Goal: Navigation & Orientation: Find specific page/section

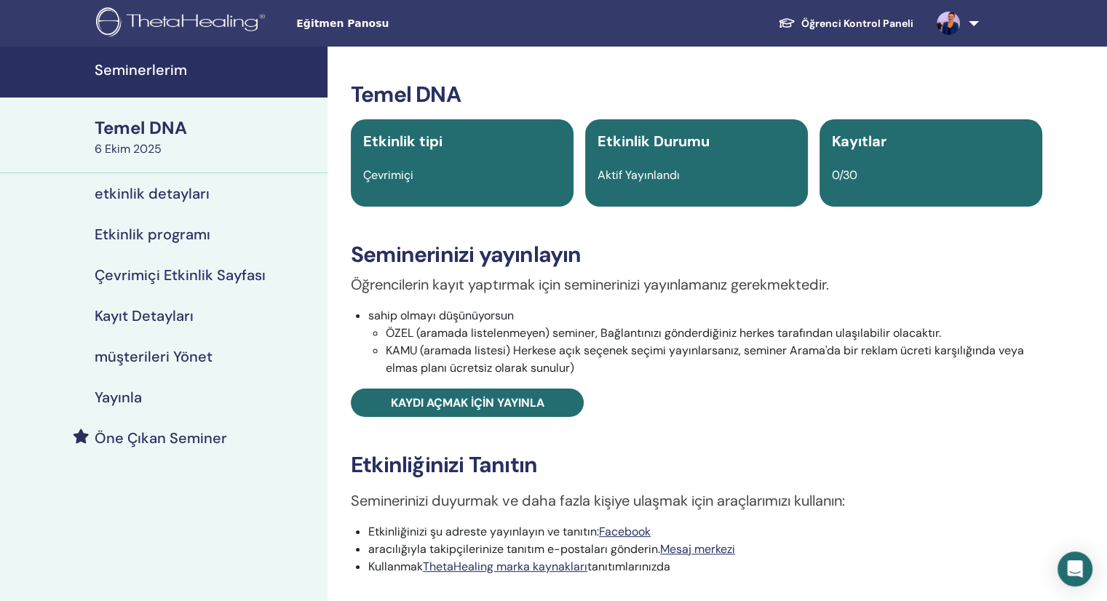
click at [148, 312] on font "Kayıt Detayları" at bounding box center [144, 315] width 99 height 19
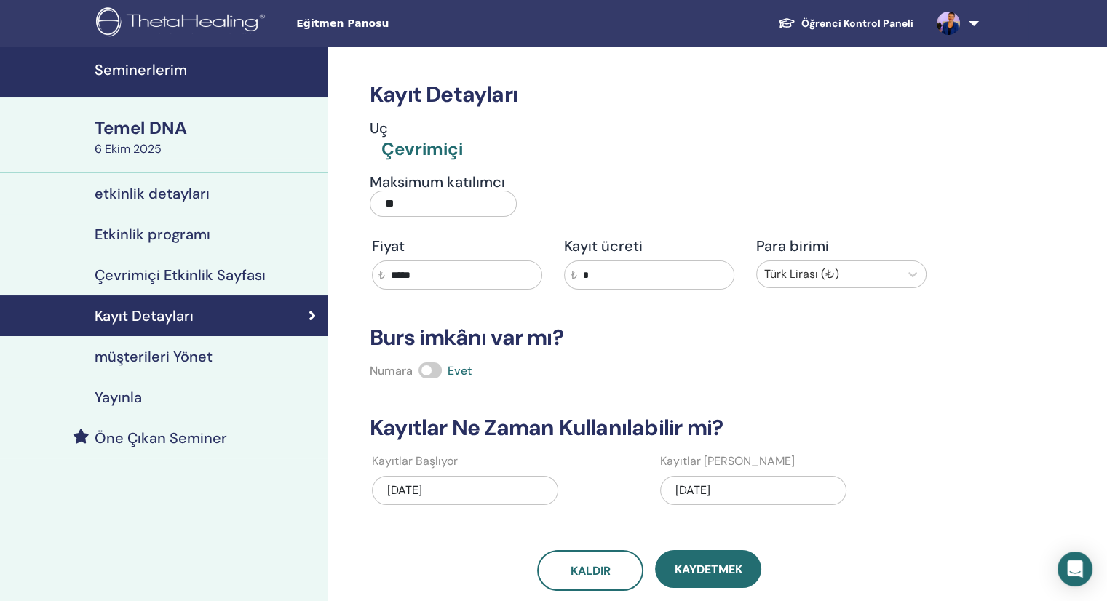
click at [154, 355] on font "müşterileri Yönet" at bounding box center [154, 356] width 118 height 19
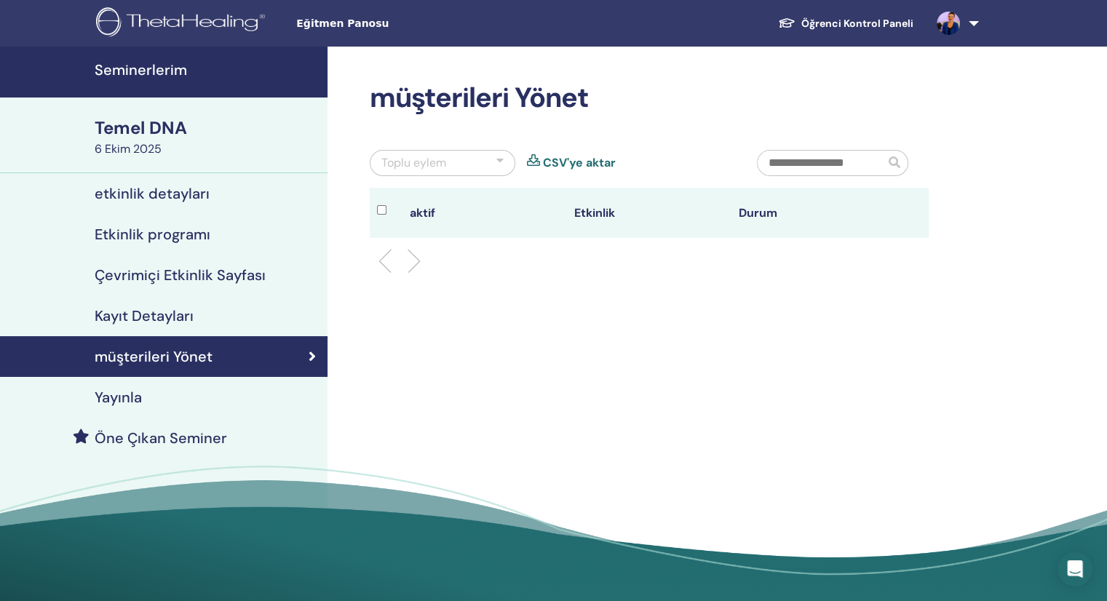
click at [173, 221] on link "Etkinlik programı" at bounding box center [164, 234] width 328 height 41
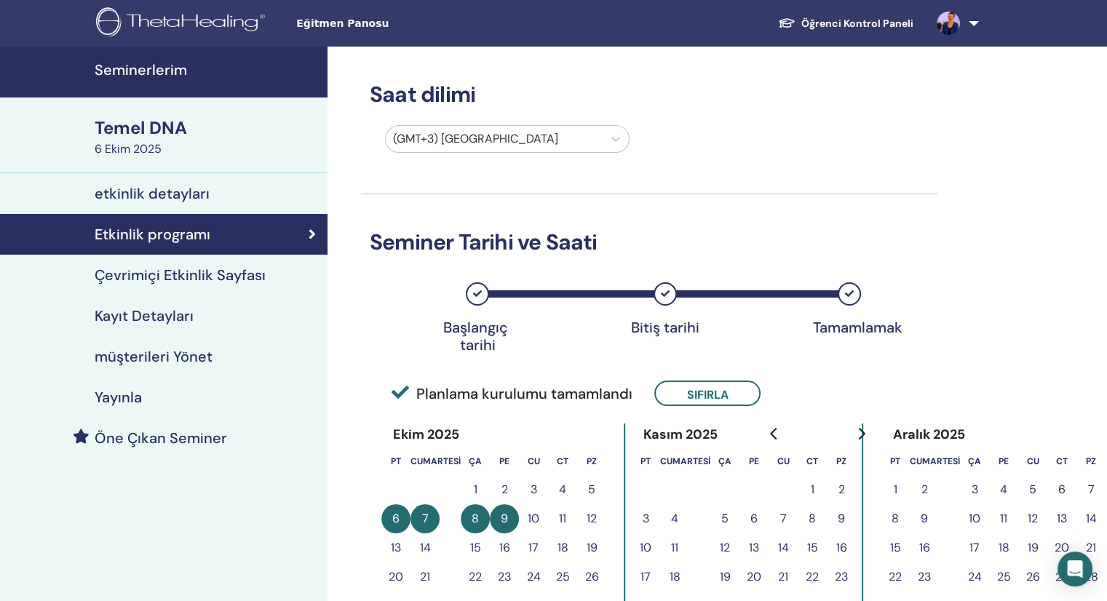
click at [189, 195] on font "etkinlik detayları" at bounding box center [152, 193] width 115 height 19
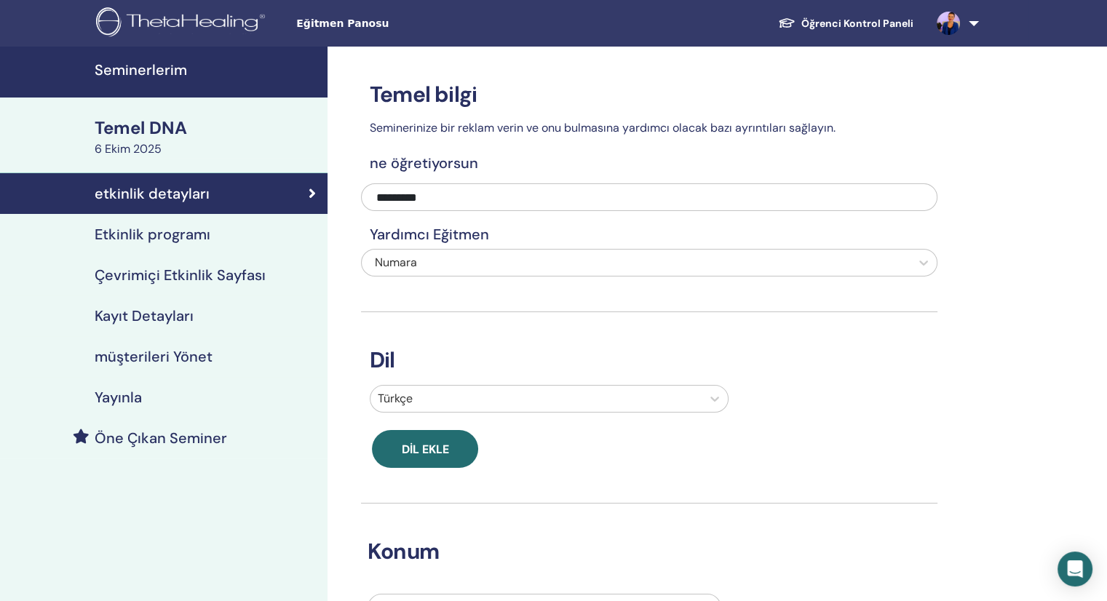
click at [116, 141] on font "6 Ekim 2025" at bounding box center [128, 148] width 67 height 15
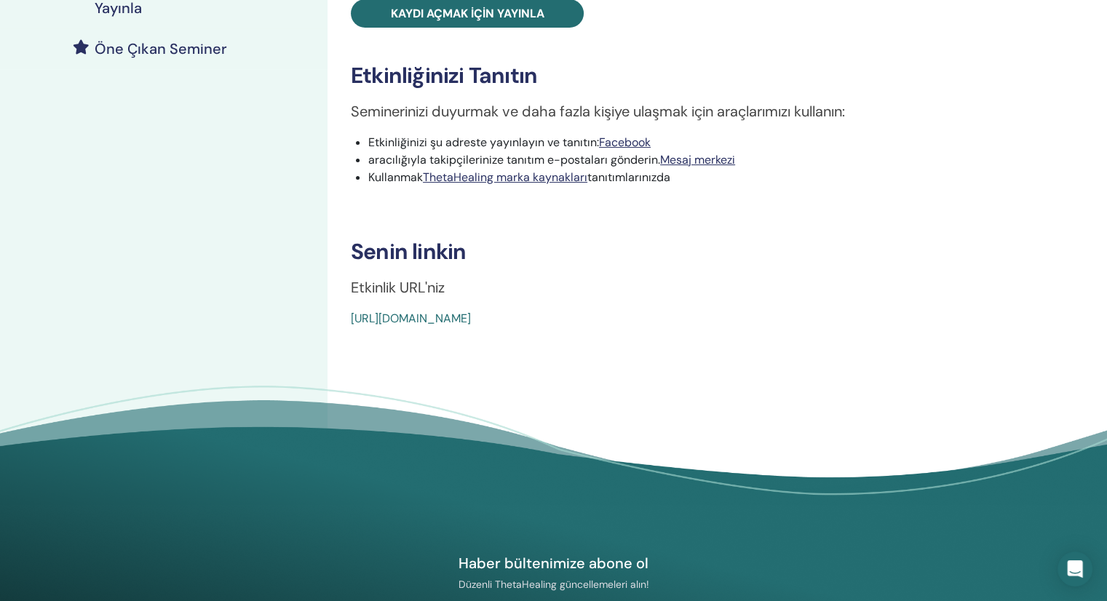
scroll to position [364, 0]
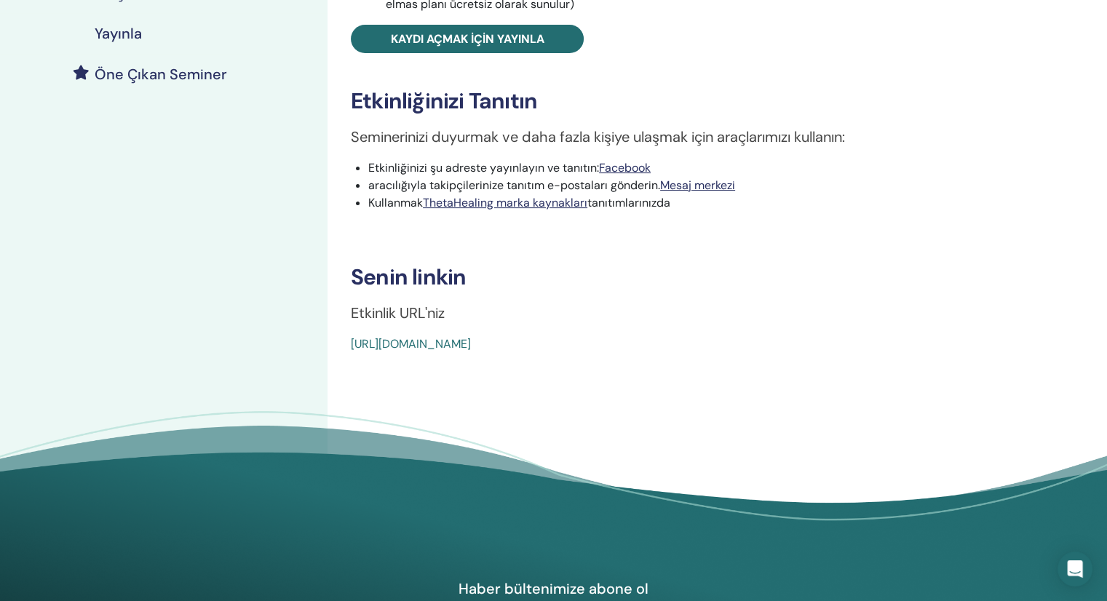
click at [471, 338] on font "[URL][DOMAIN_NAME]" at bounding box center [411, 343] width 120 height 15
